Goal: Task Accomplishment & Management: Use online tool/utility

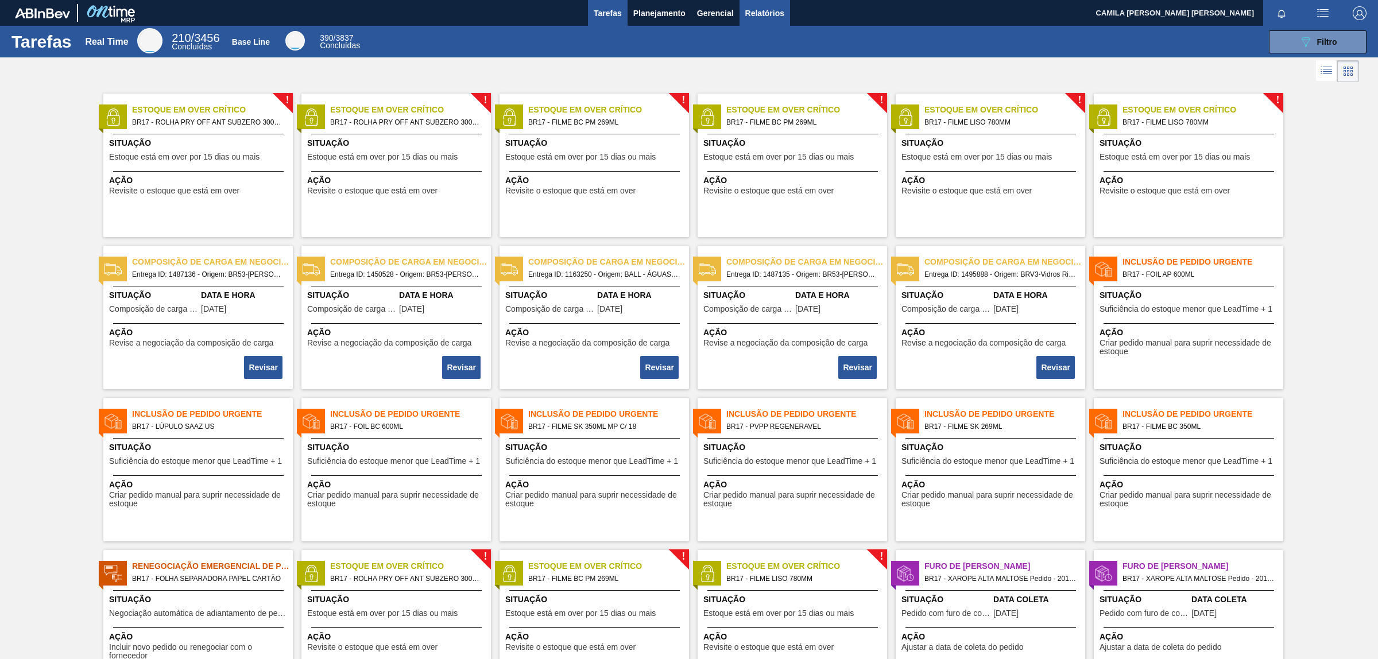
click at [773, 16] on span "Relatórios" at bounding box center [764, 13] width 39 height 14
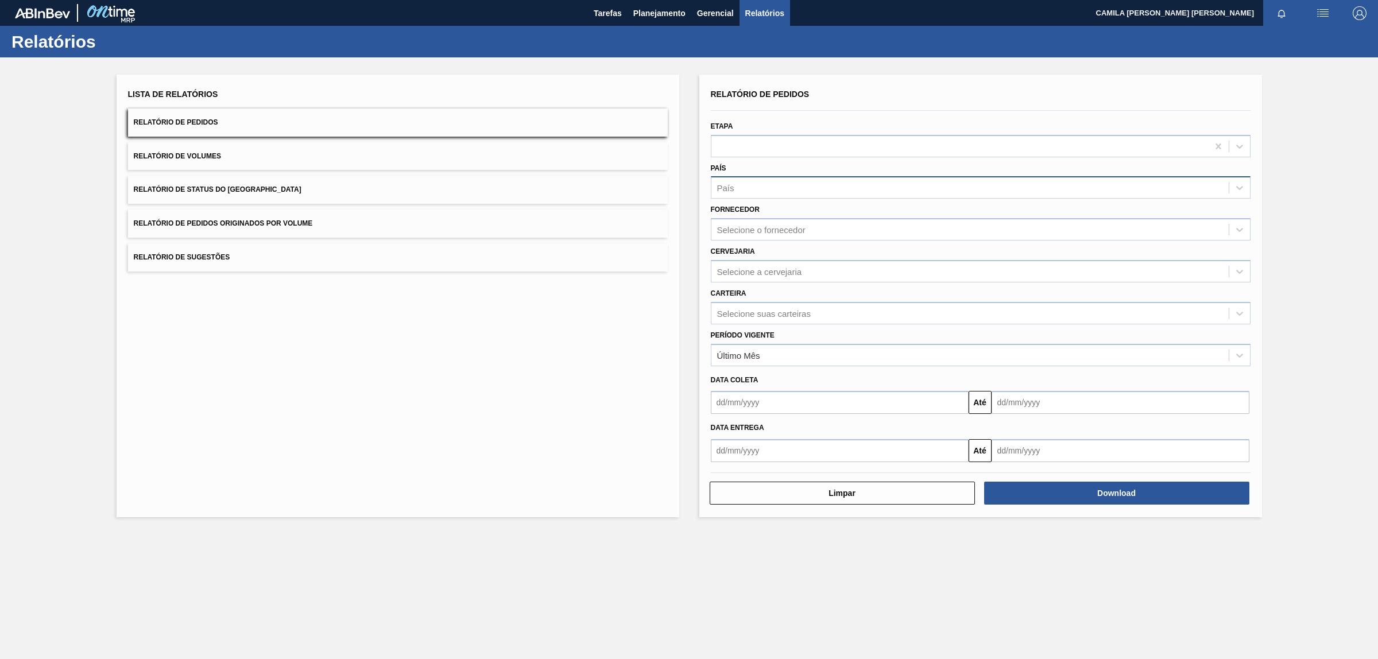
click at [818, 192] on div "País" at bounding box center [969, 188] width 517 height 17
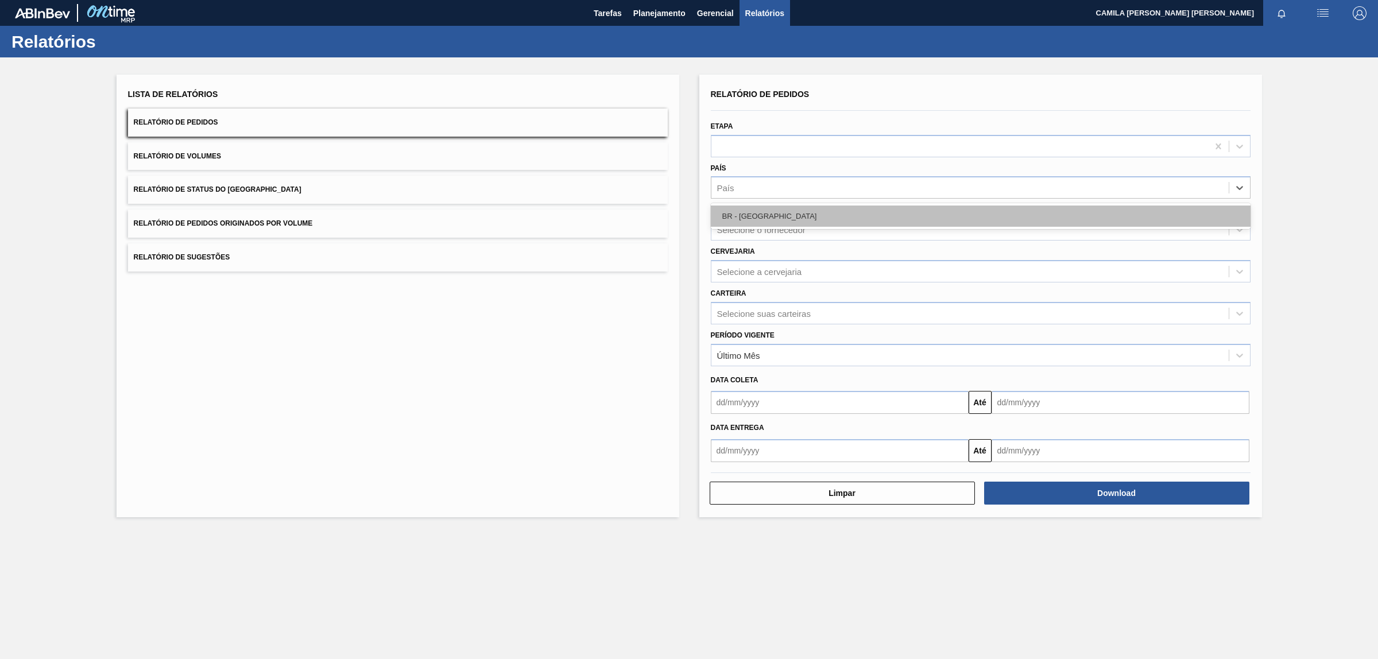
click at [808, 217] on div "BR - [GEOGRAPHIC_DATA]" at bounding box center [981, 216] width 540 height 21
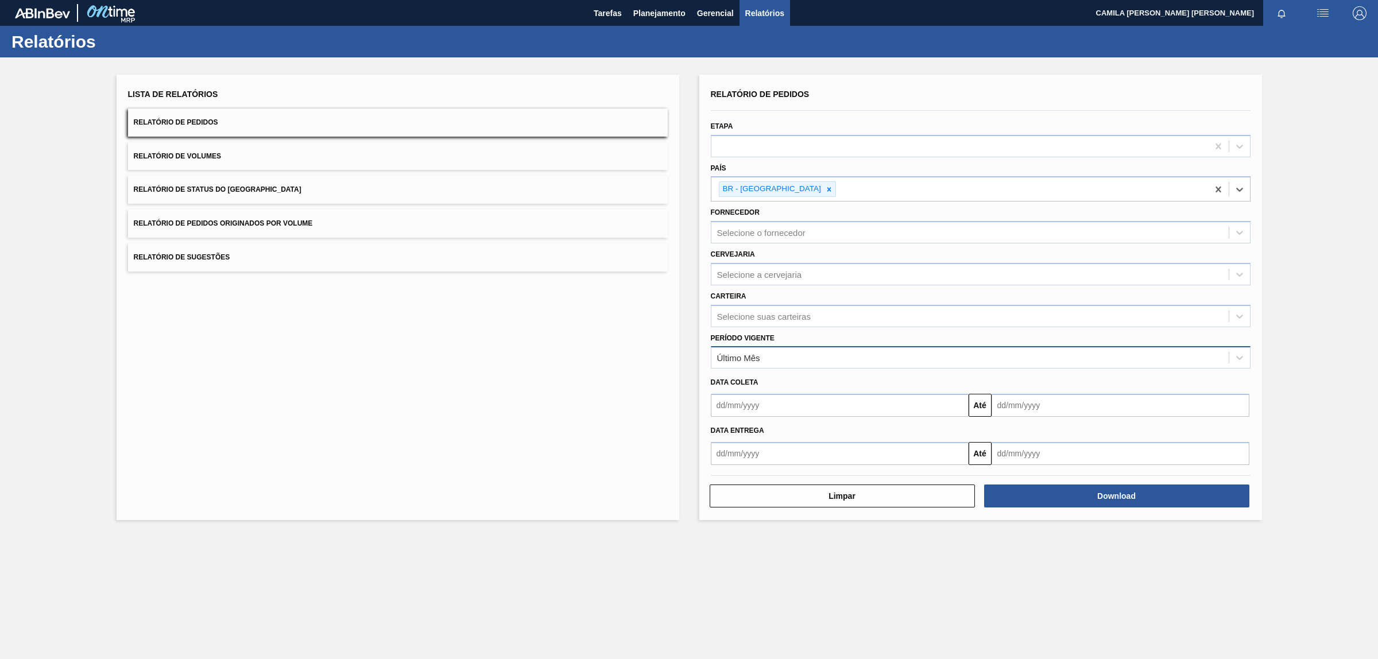
click at [787, 354] on div "Último Mês" at bounding box center [969, 358] width 517 height 17
click at [774, 263] on div "Selecione a cervejaria" at bounding box center [981, 274] width 540 height 22
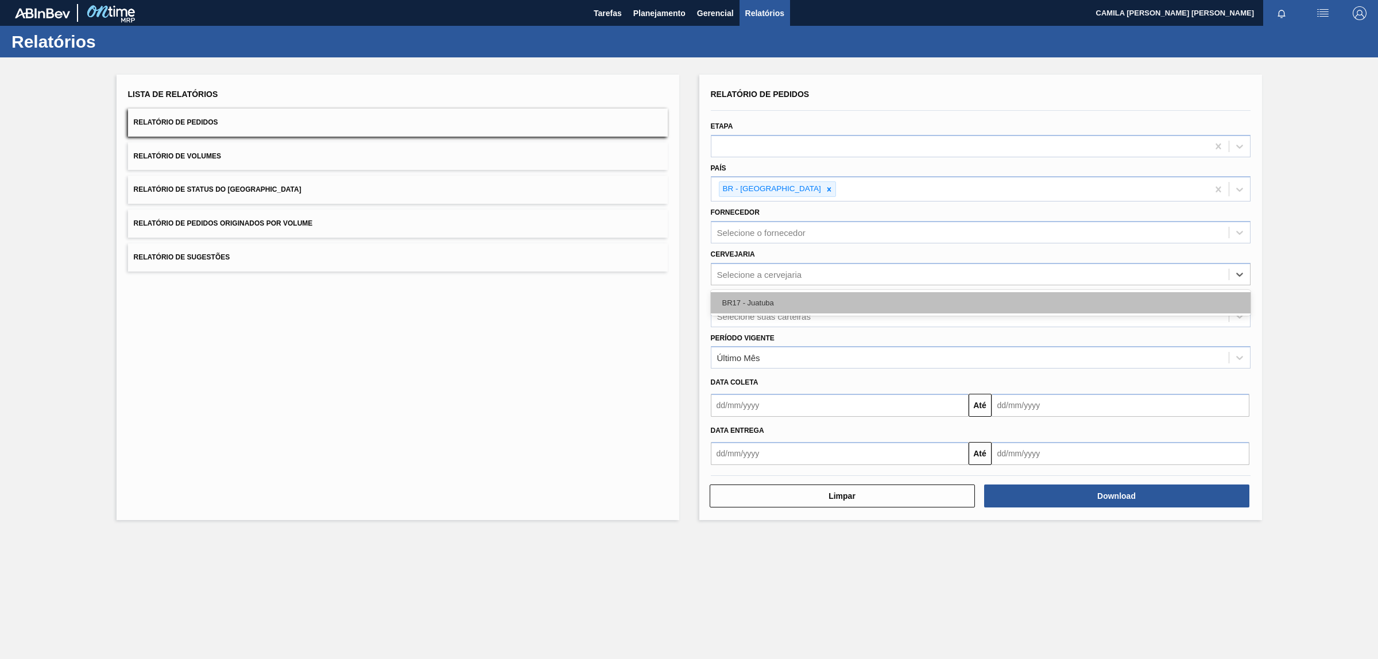
click at [791, 300] on div "BR17 - Juatuba" at bounding box center [981, 302] width 540 height 21
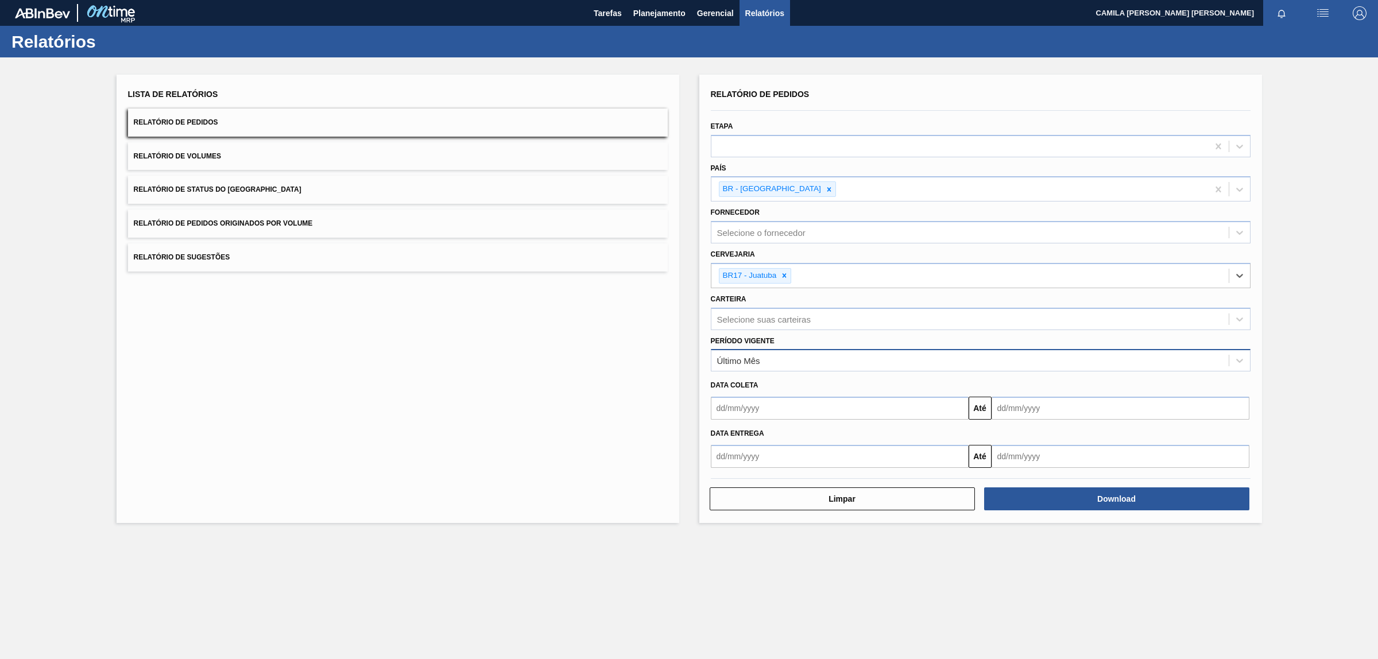
click at [764, 354] on div "Último Mês" at bounding box center [969, 361] width 517 height 17
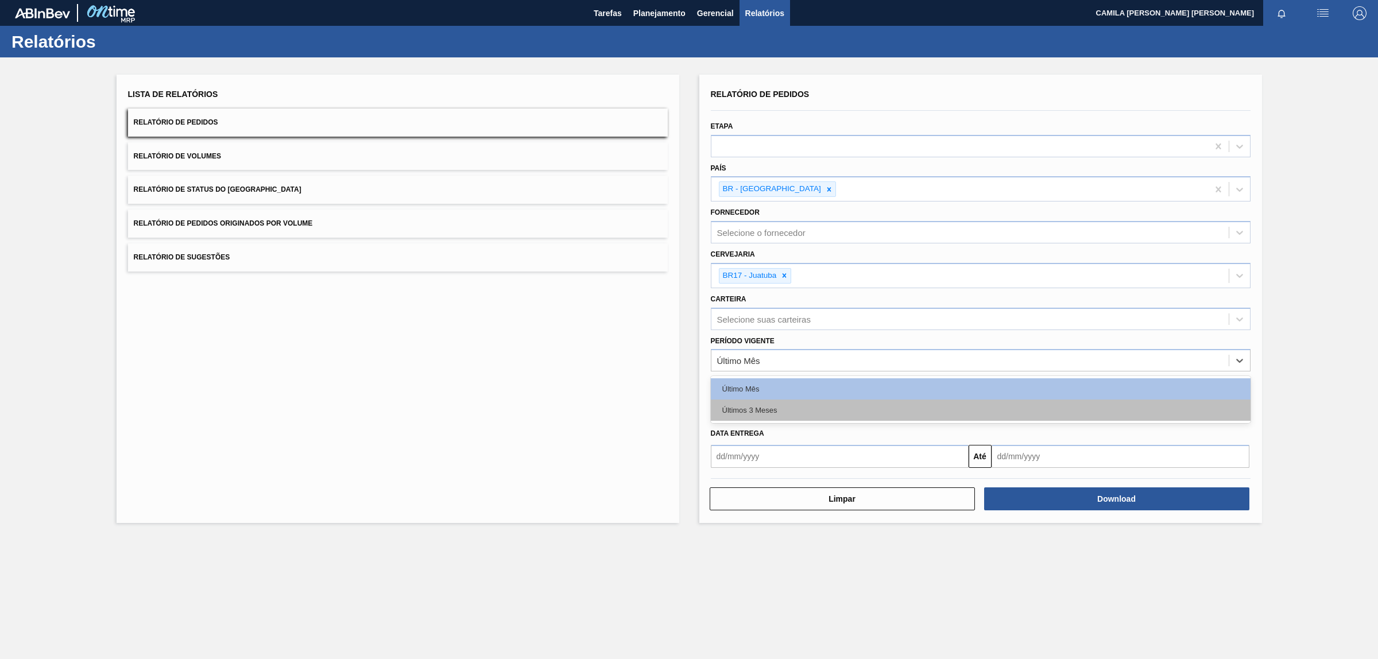
click at [776, 409] on div "Últimos 3 Meses" at bounding box center [981, 410] width 540 height 21
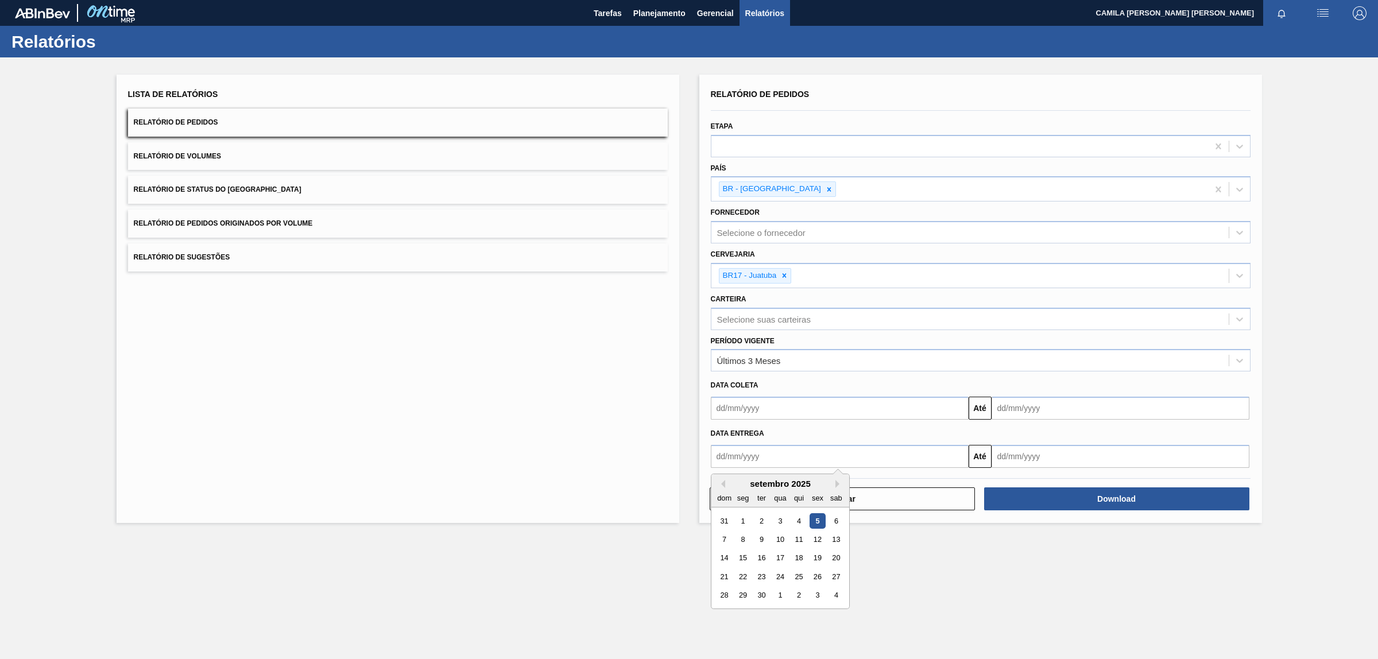
click at [767, 452] on input "text" at bounding box center [840, 456] width 258 height 23
click at [721, 480] on button "Previous Month" at bounding box center [721, 484] width 8 height 8
click at [814, 524] on div "1" at bounding box center [818, 521] width 16 height 16
type input "[DATE]"
click at [1133, 459] on input "text" at bounding box center [1121, 456] width 258 height 23
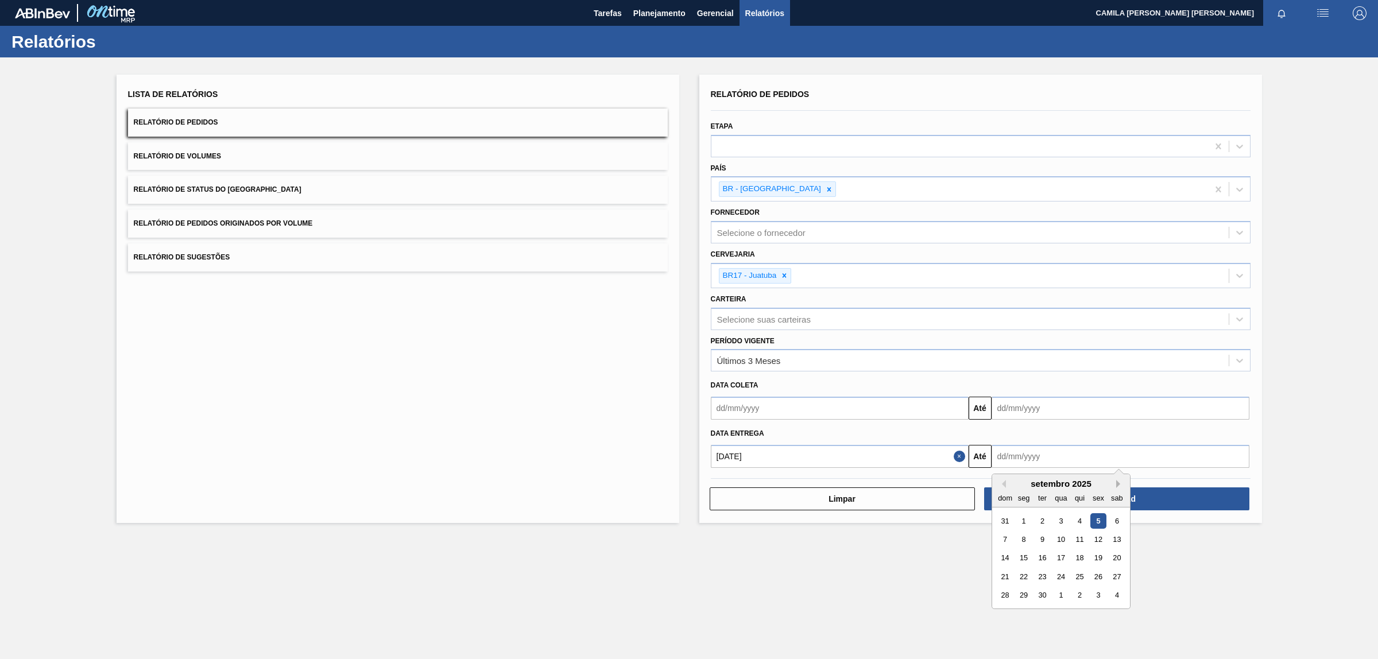
click at [1118, 481] on button "Next Month" at bounding box center [1120, 484] width 8 height 8
click at [1067, 590] on div "31" at bounding box center [1061, 595] width 16 height 16
type input "[DATE]"
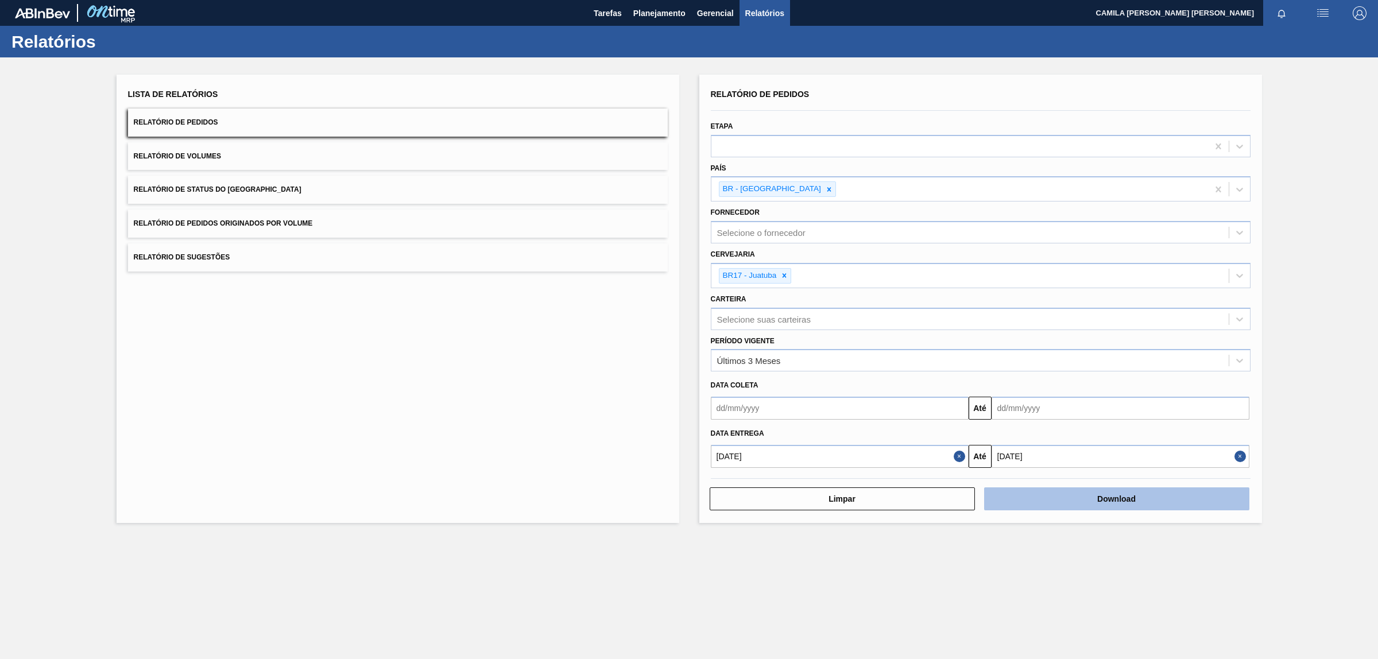
click at [1088, 506] on button "Download" at bounding box center [1116, 498] width 265 height 23
